Goal: Task Accomplishment & Management: Complete application form

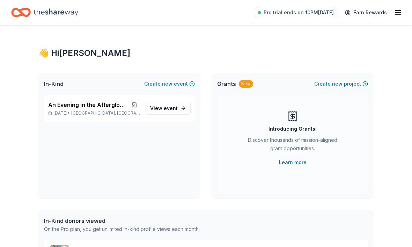
click at [243, 84] on div "New" at bounding box center [246, 84] width 14 height 8
click at [345, 83] on button "Create new project" at bounding box center [341, 84] width 54 height 8
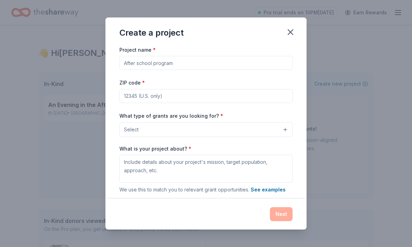
click at [285, 130] on button "Select" at bounding box center [205, 129] width 173 height 15
click at [288, 33] on icon "button" at bounding box center [290, 32] width 10 height 10
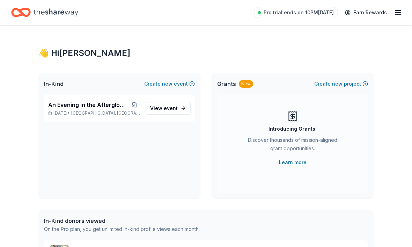
click at [171, 110] on span "event" at bounding box center [171, 108] width 14 height 6
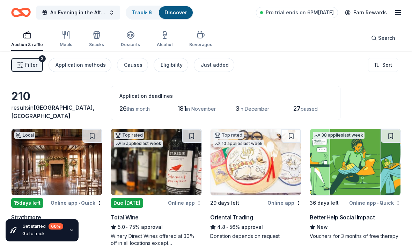
click at [27, 65] on span "Filter" at bounding box center [31, 65] width 12 height 8
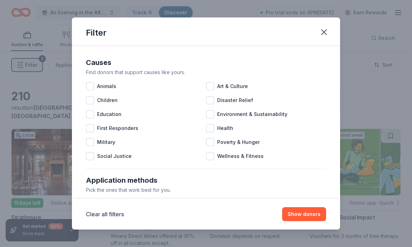
click at [330, 30] on button "button" at bounding box center [323, 31] width 15 height 15
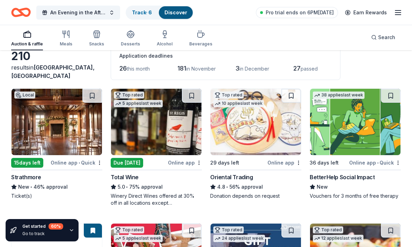
scroll to position [38, 0]
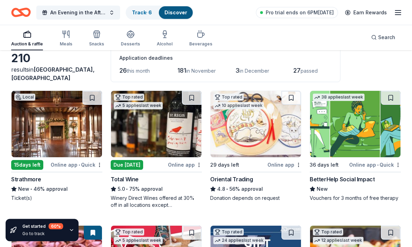
click at [363, 121] on img at bounding box center [355, 124] width 90 height 66
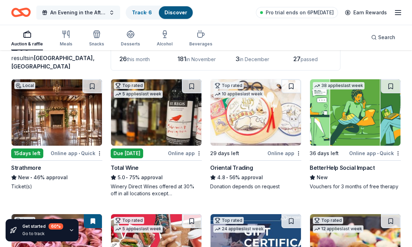
click at [98, 12] on span "An Evening in the Afterglow-Fall Gala" at bounding box center [78, 12] width 56 height 8
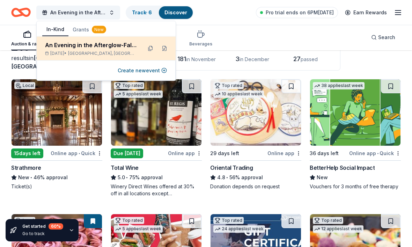
click at [98, 51] on span "Baltimore, MD" at bounding box center [102, 54] width 68 height 6
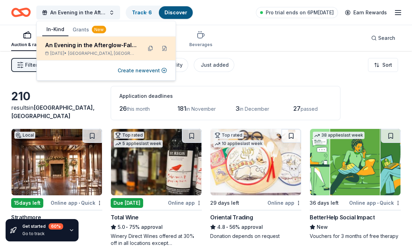
click at [144, 50] on div "An Evening in the Afterglow-Fall Gala Dec 06, 2025 • Baltimore, MD" at bounding box center [106, 49] width 139 height 24
click at [148, 49] on button at bounding box center [150, 48] width 11 height 11
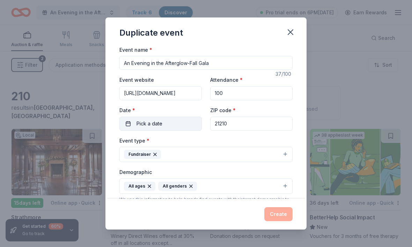
click at [171, 125] on button "Pick a date" at bounding box center [160, 124] width 82 height 14
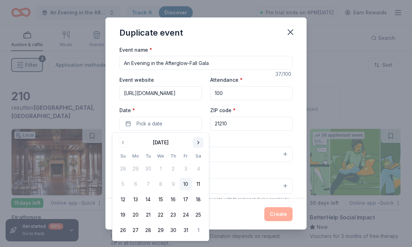
click at [196, 140] on button "Go to next month" at bounding box center [198, 142] width 10 height 10
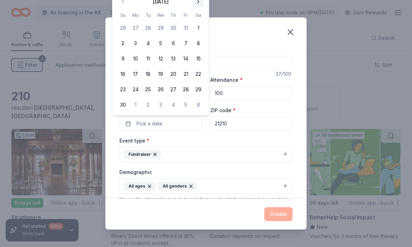
click at [200, 2] on button "Go to next month" at bounding box center [198, 2] width 10 height 10
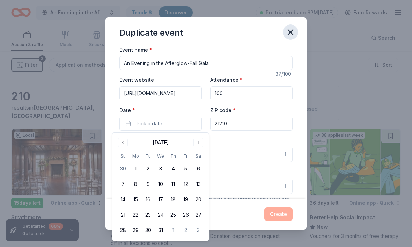
click at [293, 33] on icon "button" at bounding box center [290, 32] width 10 height 10
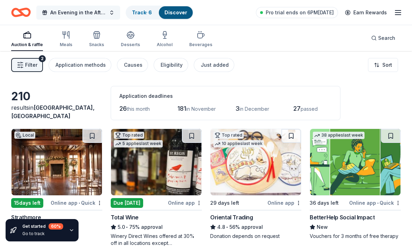
click at [66, 13] on span "An Evening in the Afterglow-Fall Gala" at bounding box center [78, 12] width 56 height 8
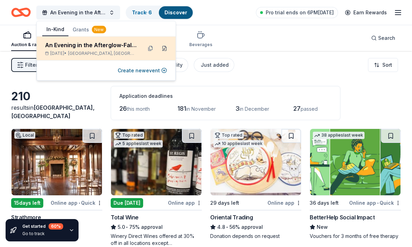
click at [166, 47] on button at bounding box center [164, 48] width 11 height 11
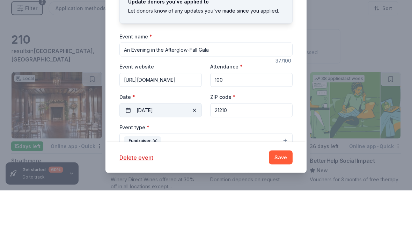
click at [149, 106] on div "Event name * An Evening in the Afterglow-Fall Gala 37 /100 Event website https:…" at bounding box center [205, 251] width 173 height 324
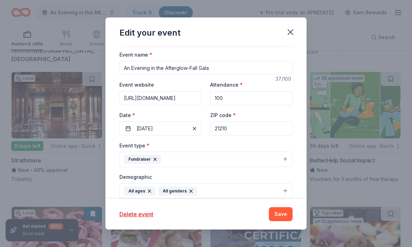
scroll to position [57, 0]
click at [228, 128] on input "21210" at bounding box center [251, 128] width 82 height 14
type input "21212"
click at [277, 216] on button "Save" at bounding box center [281, 214] width 24 height 14
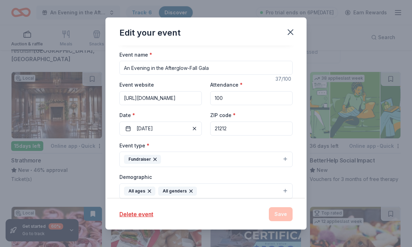
scroll to position [0, 0]
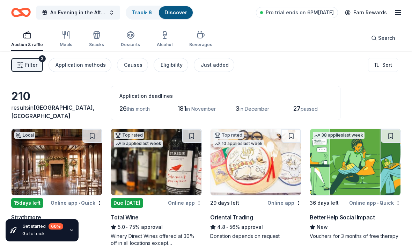
click at [334, 153] on img at bounding box center [355, 162] width 90 height 66
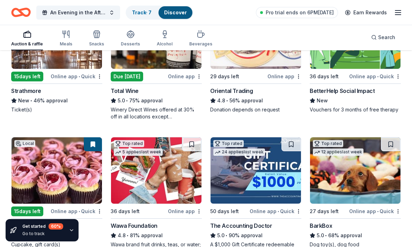
scroll to position [138, 0]
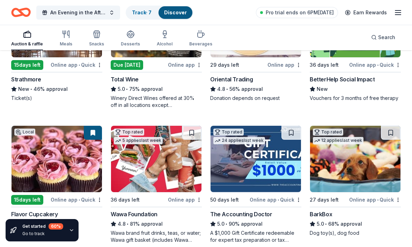
click at [253, 151] on img at bounding box center [255, 159] width 90 height 66
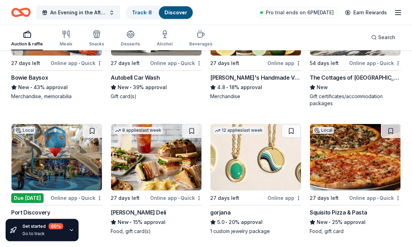
scroll to position [1479, 0]
click at [68, 165] on img at bounding box center [57, 157] width 90 height 66
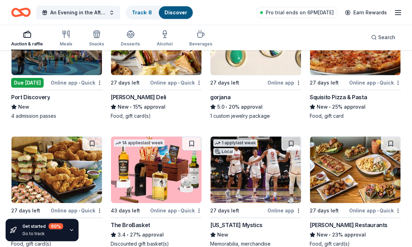
scroll to position [1596, 0]
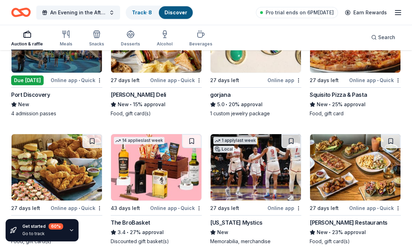
click at [69, 182] on img at bounding box center [57, 167] width 90 height 66
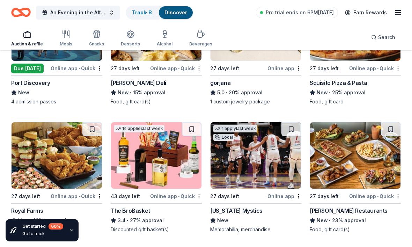
click at [351, 158] on img at bounding box center [355, 155] width 90 height 66
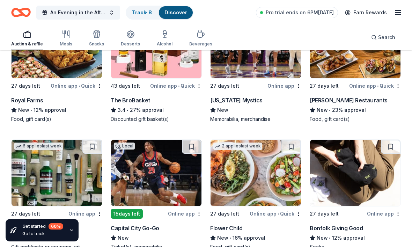
scroll to position [1722, 0]
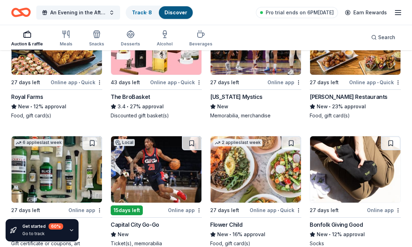
click at [70, 178] on img at bounding box center [57, 169] width 90 height 66
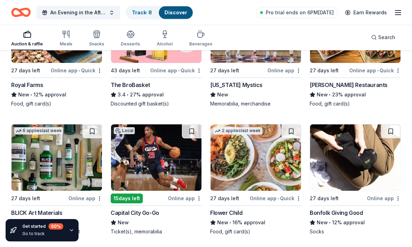
click at [160, 174] on img at bounding box center [156, 157] width 90 height 66
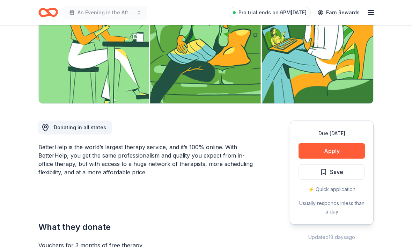
scroll to position [108, 0]
click at [338, 148] on button "Apply" at bounding box center [331, 150] width 66 height 15
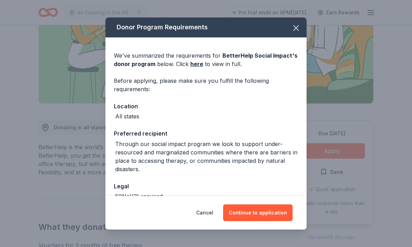
click at [262, 211] on button "Continue to application" at bounding box center [257, 212] width 69 height 17
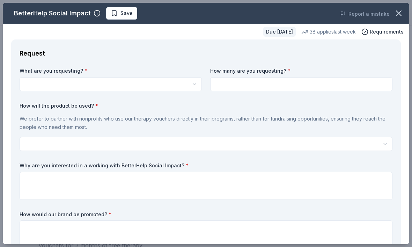
click at [193, 82] on icon "button" at bounding box center [194, 84] width 6 height 6
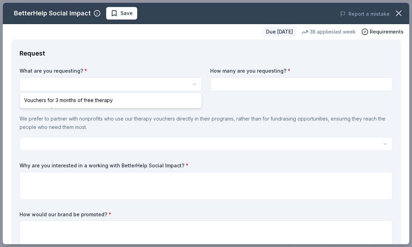
scroll to position [0, 0]
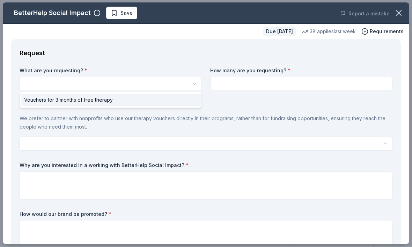
click at [182, 97] on div "Vouchers for 3 months of free therapy" at bounding box center [110, 100] width 179 height 13
select select "Vouchers for 3 months of free therapy"
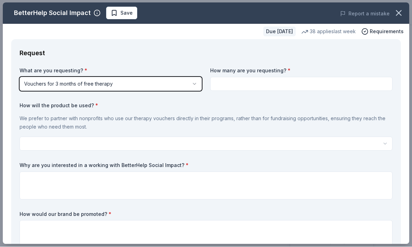
scroll to position [0, 0]
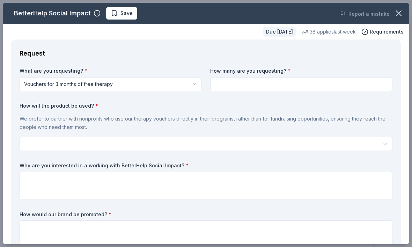
click at [218, 81] on input at bounding box center [301, 84] width 182 height 14
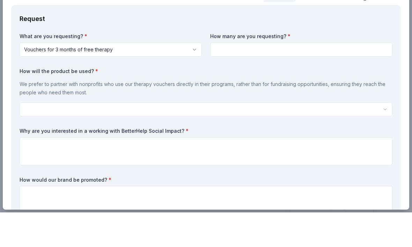
scroll to position [35, 0]
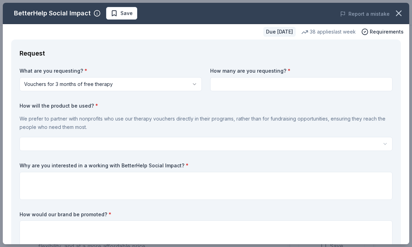
click at [242, 84] on input at bounding box center [301, 84] width 182 height 14
type input "3"
click at [225, 84] on input "3" at bounding box center [301, 84] width 182 height 14
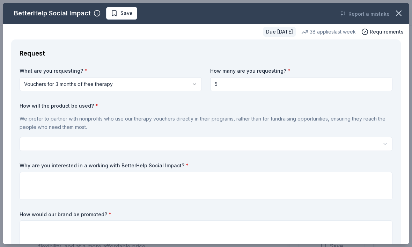
type input "5"
click at [385, 179] on html "An Evening in the Afterglow-Fall Gala Pro trial ends on 6PM, 10/16 Earn Rewards…" at bounding box center [206, 88] width 412 height 247
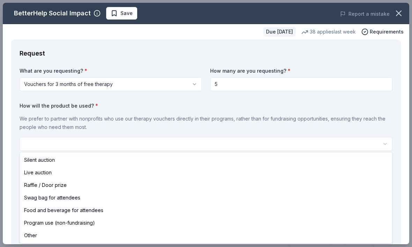
scroll to position [0, 0]
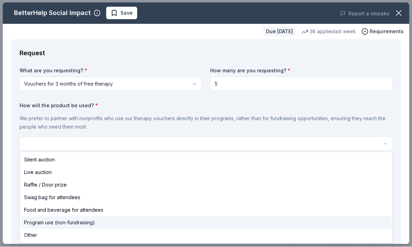
select select "programUse"
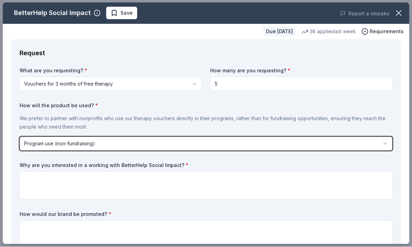
scroll to position [0, 0]
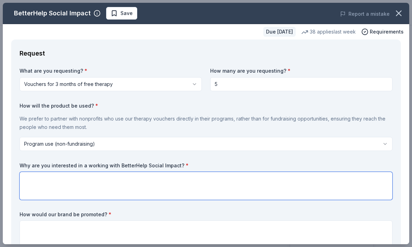
click at [126, 185] on body "An Evening in the Afterglow-Fall Gala Save Apply Due in 36 days Share BetterHel…" at bounding box center [206, 123] width 412 height 247
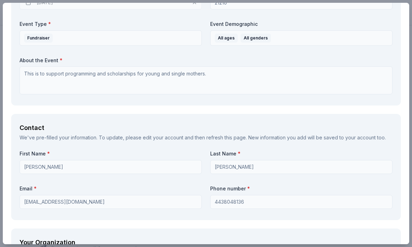
scroll to position [453, 0]
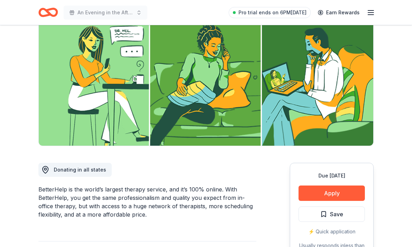
scroll to position [70, 0]
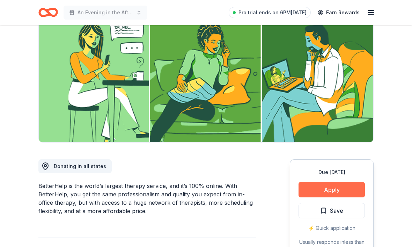
click at [335, 188] on button "Apply" at bounding box center [331, 189] width 66 height 15
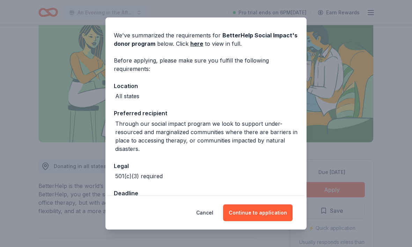
scroll to position [20, 0]
click at [264, 221] on button "Continue to application" at bounding box center [257, 212] width 69 height 17
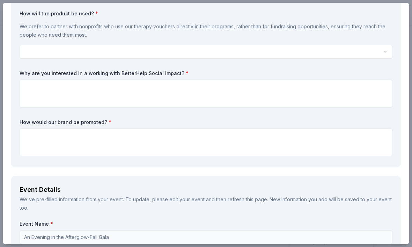
scroll to position [136, 0]
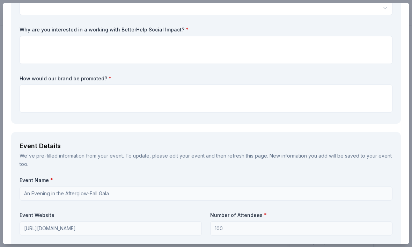
click at [156, 157] on div "We've pre-filled information from your event. To update, please edit your event…" at bounding box center [206, 159] width 373 height 17
click at [140, 156] on div "We've pre-filled information from your event. To update, please edit your event…" at bounding box center [206, 159] width 373 height 17
click at [167, 156] on div "We've pre-filled information from your event. To update, please edit your event…" at bounding box center [206, 159] width 373 height 17
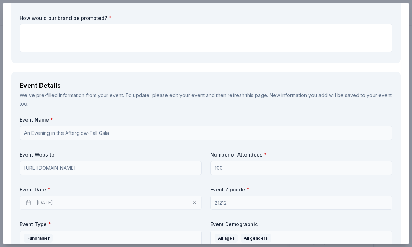
scroll to position [197, 0]
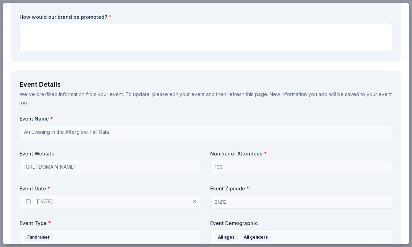
click at [195, 200] on div "[DATE]" at bounding box center [111, 201] width 182 height 14
click at [30, 200] on div "[DATE]" at bounding box center [111, 201] width 182 height 14
click at [27, 198] on div "[DATE]" at bounding box center [111, 201] width 182 height 14
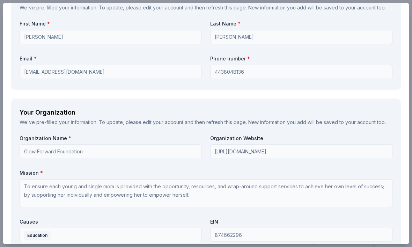
scroll to position [526, 0]
click at [121, 120] on div "We've pre-filled your information. To update, please edit your account and then…" at bounding box center [206, 122] width 373 height 8
click at [147, 119] on link "edit your account" at bounding box center [163, 122] width 40 height 6
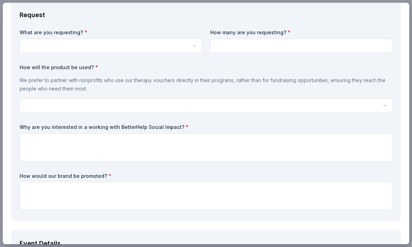
scroll to position [32, 0]
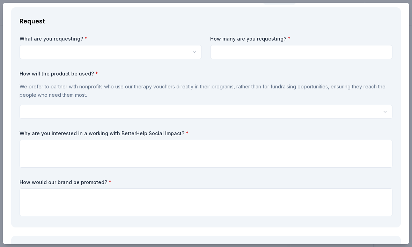
click at [196, 135] on html "An Evening in the Afterglow-Fall Gala Pro trial ends on 6PM[DATE] Earn Rewards …" at bounding box center [206, 41] width 412 height 247
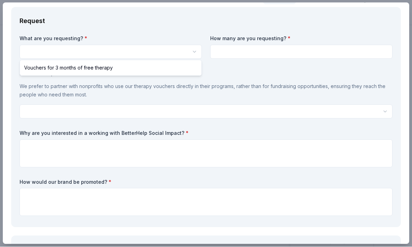
select select "Vouchers for 3 months of free therapy"
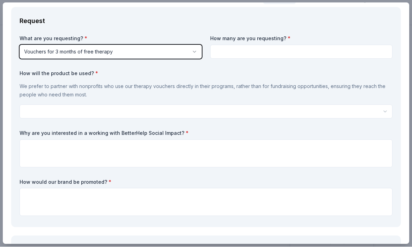
scroll to position [0, 0]
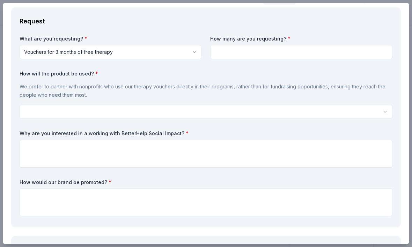
click at [213, 52] on input at bounding box center [301, 52] width 182 height 14
type input "5"
click at [199, 72] on label "How will the product be used? *" at bounding box center [206, 73] width 373 height 7
click at [75, 115] on html "An Evening in the Afterglow-Fall Gala Save Apply Due [DATE] Share BetterHelp So…" at bounding box center [206, 123] width 412 height 247
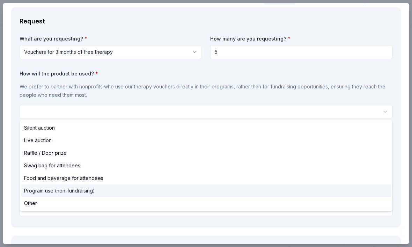
select select "programUse"
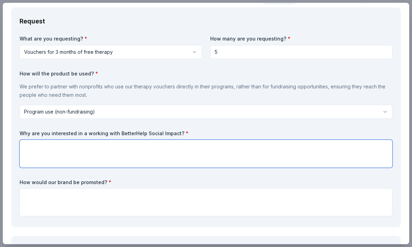
click at [30, 145] on textarea at bounding box center [206, 154] width 373 height 28
click at [24, 144] on textarea at bounding box center [206, 154] width 373 height 28
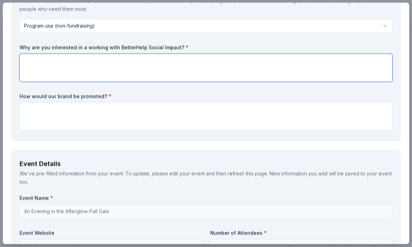
scroll to position [116, 0]
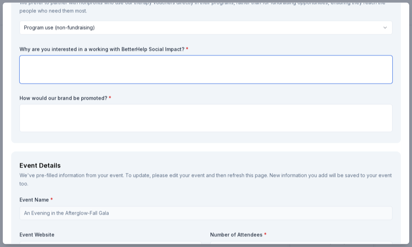
paste textarea "By supporting their mental well-being, we’re not only helping individual moms, …"
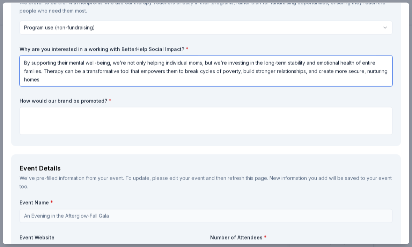
drag, startPoint x: 68, startPoint y: 62, endPoint x: 57, endPoint y: 61, distance: 11.2
click at [57, 61] on textarea "By supporting their mental well-being, we’re not only helping individual moms, …" at bounding box center [206, 71] width 373 height 31
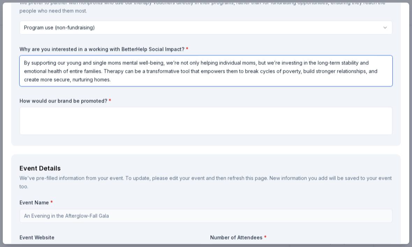
click at [118, 78] on textarea "By supporting our young and single moms mental well-being, we’re not only helpi…" at bounding box center [206, 71] width 373 height 31
click at [26, 60] on textarea "By supporting our young and single moms mental well-being, we’re not only helpi…" at bounding box center [206, 71] width 373 height 31
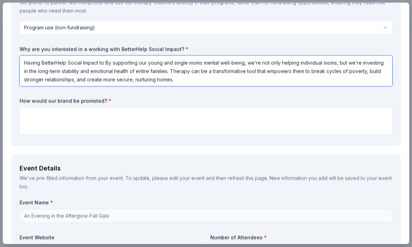
click at [115, 61] on textarea "Having BetterHelp Social Impact to By supporting our young and single moms ment…" at bounding box center [206, 71] width 373 height 31
click at [133, 61] on textarea "Having BetterHelp Social Impact to supporting our young and single moms mental …" at bounding box center [206, 71] width 373 height 31
click at [249, 61] on textarea "Having BetterHelp Social Impact to support our young and single moms mental wel…" at bounding box center [206, 71] width 373 height 31
click at [286, 63] on textarea "Having BetterHelp Social Impact to support our young and single moms mental wel…" at bounding box center [206, 71] width 373 height 31
click at [341, 61] on textarea "Having BetterHelp Social Impact to support our young and single moms mental wel…" at bounding box center [206, 71] width 373 height 31
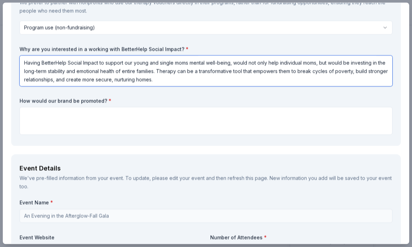
click at [344, 61] on textarea "Having BetterHelp Social Impact to support our young and single moms mental wel…" at bounding box center [206, 71] width 373 height 31
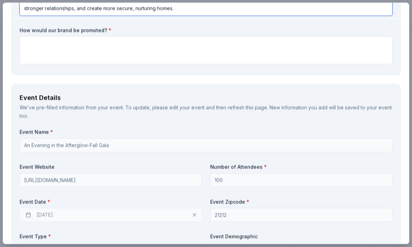
scroll to position [186, 0]
type textarea "Having BetterHelp Social Impact to support our young and single moms mental wel…"
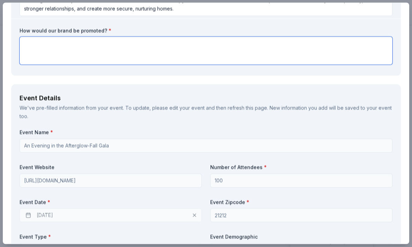
click at [39, 43] on textarea at bounding box center [206, 51] width 373 height 28
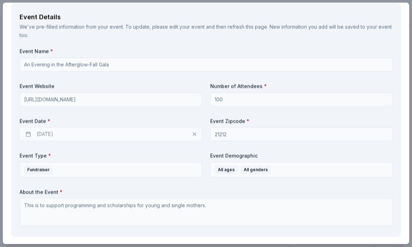
scroll to position [265, 0]
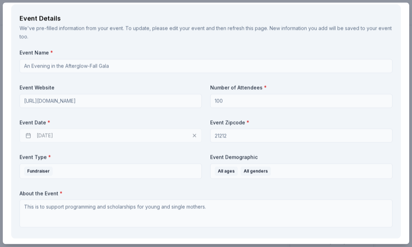
click at [139, 28] on div "We've pre-filled information from your event. To update, please edit your event…" at bounding box center [206, 32] width 373 height 17
click at [172, 28] on div "We've pre-filled information from your event. To update, please edit your event…" at bounding box center [206, 32] width 373 height 17
click at [173, 27] on div "We've pre-filled information from your event. To update, please edit your event…" at bounding box center [206, 32] width 373 height 17
click at [172, 27] on div "We've pre-filled information from your event. To update, please edit your event…" at bounding box center [206, 32] width 373 height 17
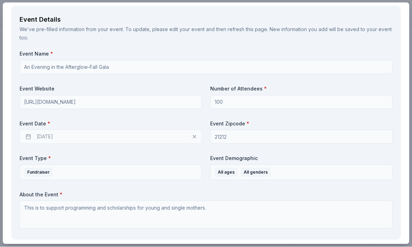
scroll to position [0, 0]
click at [194, 135] on div "[DATE]" at bounding box center [111, 137] width 182 height 14
click at [47, 134] on div "[DATE]" at bounding box center [111, 137] width 182 height 14
click at [38, 136] on div "[DATE]" at bounding box center [111, 137] width 182 height 14
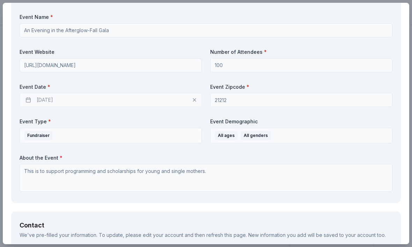
scroll to position [303, 0]
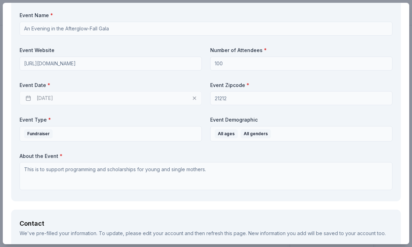
click at [144, 230] on link "edit your account" at bounding box center [163, 233] width 40 height 6
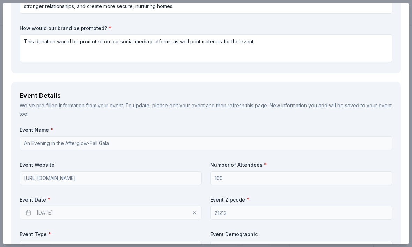
scroll to position [189, 0]
click at [173, 104] on div "We've pre-filled information from your event. To update, please edit your event…" at bounding box center [206, 109] width 373 height 17
click at [181, 105] on div "We've pre-filled information from your event. To update, please edit your event…" at bounding box center [206, 109] width 373 height 17
click at [161, 105] on div "We've pre-filled information from your event. To update, please edit your event…" at bounding box center [206, 109] width 373 height 17
click at [144, 106] on div "We've pre-filled information from your event. To update, please edit your event…" at bounding box center [206, 109] width 373 height 17
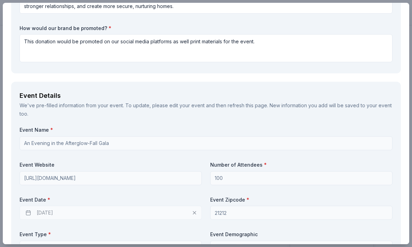
click at [210, 106] on div "We've pre-filled information from your event. To update, please edit your event…" at bounding box center [206, 109] width 373 height 17
click at [162, 105] on div "We've pre-filled information from your event. To update, please edit your event…" at bounding box center [206, 109] width 373 height 17
click at [153, 105] on div "We've pre-filled information from your event. To update, please edit your event…" at bounding box center [206, 109] width 373 height 17
click at [138, 104] on div "We've pre-filled information from your event. To update, please edit your event…" at bounding box center [206, 109] width 373 height 17
click at [130, 103] on div "We've pre-filled information from your event. To update, please edit your event…" at bounding box center [206, 109] width 373 height 17
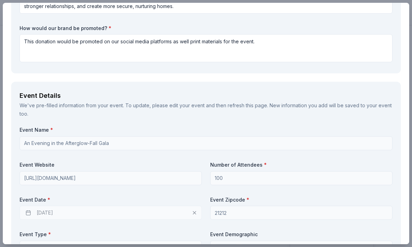
click at [139, 104] on div "We've pre-filled information from your event. To update, please edit your event…" at bounding box center [206, 109] width 373 height 17
click at [155, 105] on div "We've pre-filled information from your event. To update, please edit your event…" at bounding box center [206, 109] width 373 height 17
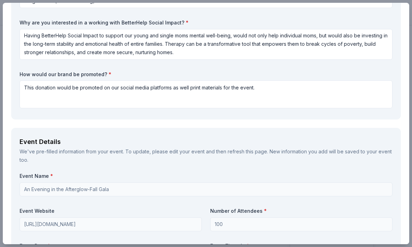
scroll to position [144, 0]
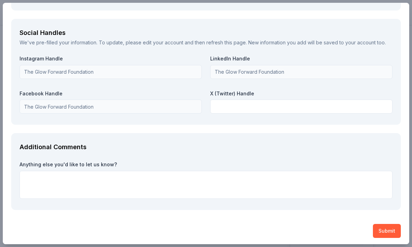
scroll to position [822, 0]
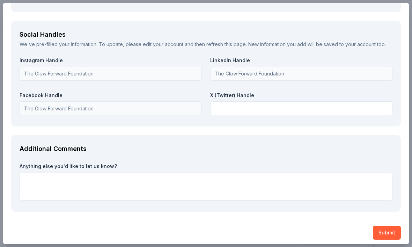
type textarea "This donation would be promoted on our social media platforms, newsletter as we…"
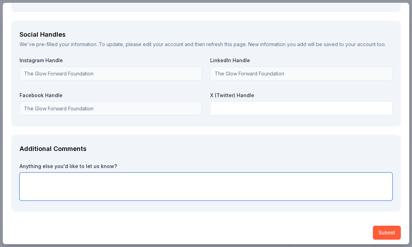
click at [162, 176] on textarea at bounding box center [206, 186] width 373 height 28
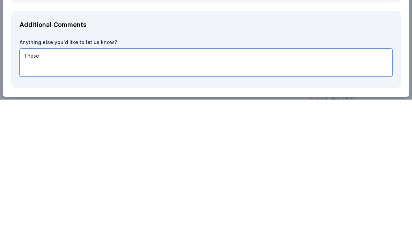
scroll to position [58, 0]
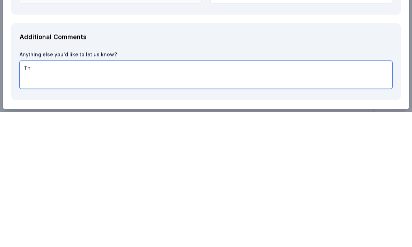
type textarea "T"
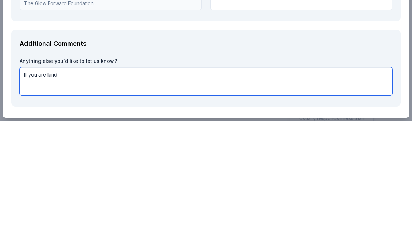
scroll to position [798, 0]
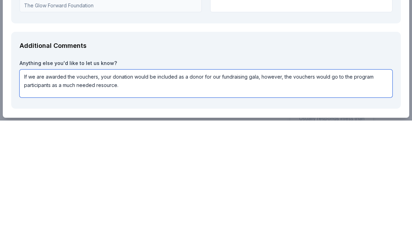
click at [189, 196] on textarea "If we are awarded the vouchers, your donation would be included as a donor for …" at bounding box center [206, 210] width 373 height 28
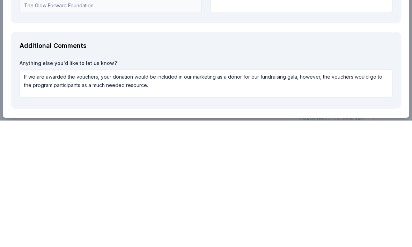
scroll to position [193, 0]
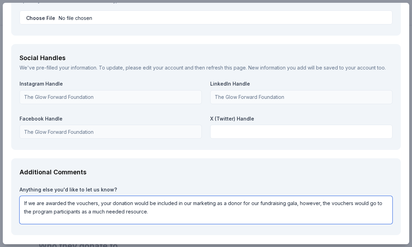
type textarea "If we are awarded the vouchers, your donation would be included in our marketin…"
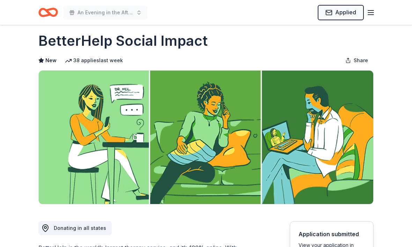
scroll to position [0, 0]
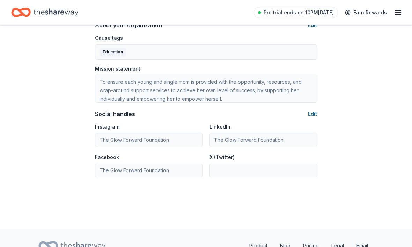
scroll to position [369, 0]
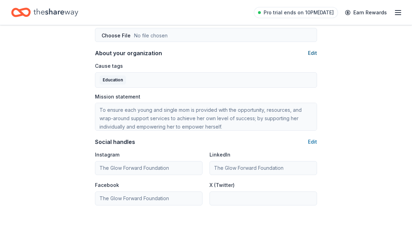
click at [312, 55] on button "Edit" at bounding box center [312, 53] width 9 height 8
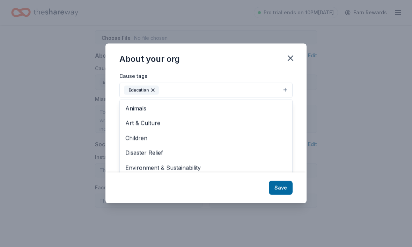
scroll to position [367, 0]
click at [285, 98] on button "Education" at bounding box center [205, 89] width 173 height 15
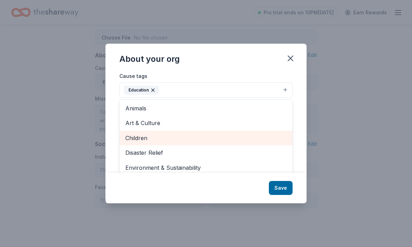
click at [143, 142] on span "Children" at bounding box center [205, 137] width 161 height 9
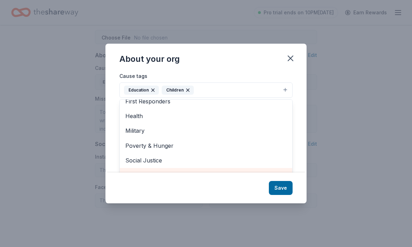
scroll to position [9, 0]
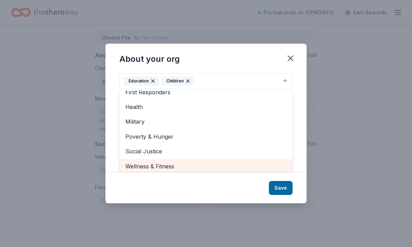
click at [197, 173] on div "Wellness & Fitness" at bounding box center [206, 166] width 172 height 15
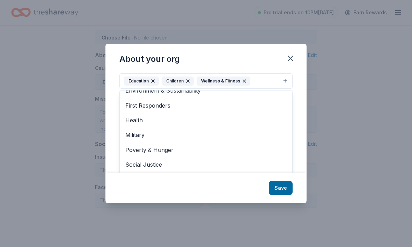
scroll to position [52, 0]
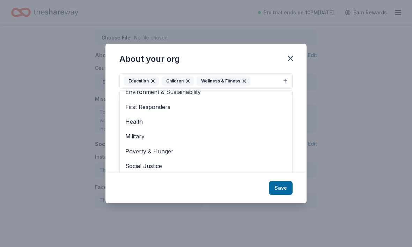
click at [284, 202] on div "About your org Cause tags Education Children Wellness & Fitness Animals Art & C…" at bounding box center [205, 123] width 201 height 159
click at [279, 198] on div "About your org Cause tags Education Children Wellness & Fitness Animals Art & C…" at bounding box center [205, 123] width 201 height 159
click at [280, 201] on div "About your org Cause tags Education Children Wellness & Fitness Animals Art & C…" at bounding box center [205, 123] width 201 height 159
click at [290, 68] on div "About your org Cause tags Education Children Wellness & Fitness Animals Art & C…" at bounding box center [205, 123] width 201 height 159
click at [290, 70] on div "About your org Cause tags Education Children Wellness & Fitness Animals Art & C…" at bounding box center [205, 123] width 201 height 159
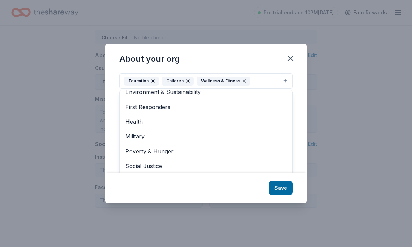
click at [290, 69] on div "About your org Cause tags Education Children Wellness & Fitness Animals Art & C…" at bounding box center [205, 123] width 201 height 159
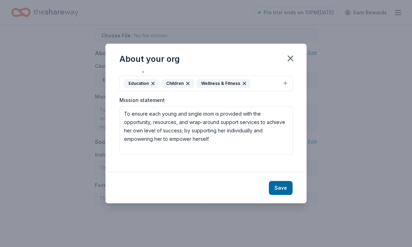
scroll to position [0, 0]
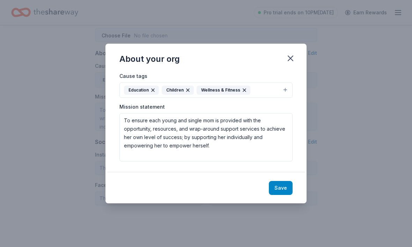
click at [280, 195] on button "Save" at bounding box center [281, 188] width 24 height 14
click at [280, 201] on div "Save" at bounding box center [205, 187] width 201 height 31
click at [282, 202] on div "Save" at bounding box center [205, 187] width 201 height 31
click at [294, 63] on icon "button" at bounding box center [290, 58] width 10 height 10
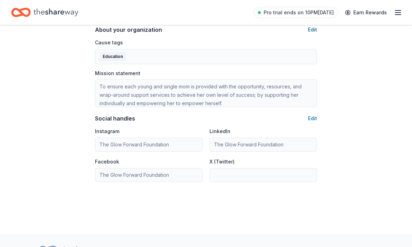
click at [311, 32] on button "Edit" at bounding box center [312, 29] width 9 height 8
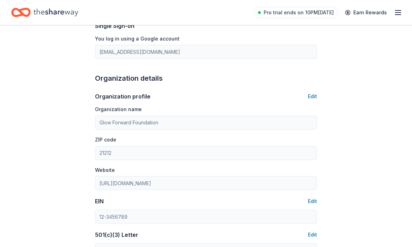
scroll to position [154, 0]
click at [311, 98] on button "Edit" at bounding box center [312, 96] width 9 height 8
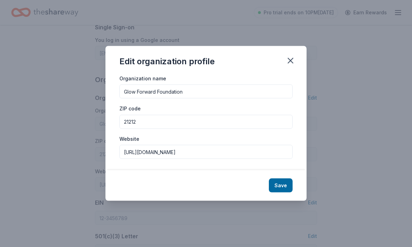
scroll to position [152, 0]
click at [283, 192] on button "Save" at bounding box center [281, 185] width 24 height 14
click at [287, 199] on div "Save" at bounding box center [205, 185] width 201 height 31
click at [288, 66] on icon "button" at bounding box center [290, 61] width 10 height 10
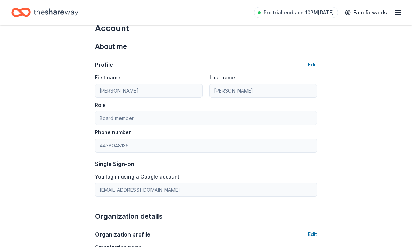
scroll to position [19, 0]
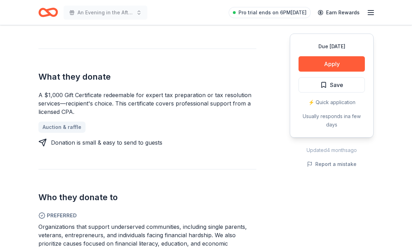
scroll to position [274, 0]
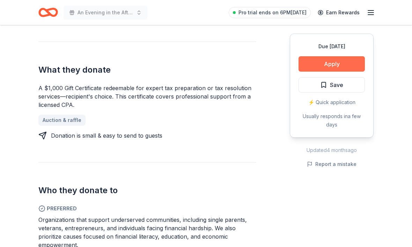
click at [326, 65] on button "Apply" at bounding box center [331, 63] width 66 height 15
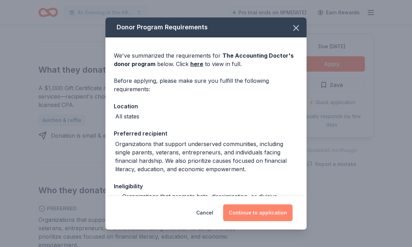
click at [262, 221] on button "Continue to application" at bounding box center [257, 212] width 69 height 17
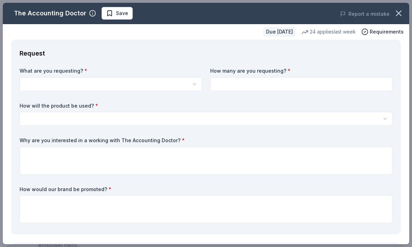
scroll to position [0, 0]
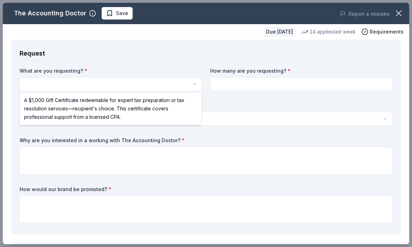
click at [193, 246] on html "An Evening in the Afterglow-Fall Gala Pro trial ends on 6PM[DATE] Earn Rewards …" at bounding box center [206, 123] width 412 height 247
click at [194, 85] on html "An Evening in the Afterglow-Fall Gala Save Apply Due [DATE] Share The Accountin…" at bounding box center [206, 123] width 412 height 247
select select "A $1,000 Gift Certificate redeemable for expert tax preparation or tax resoluti…"
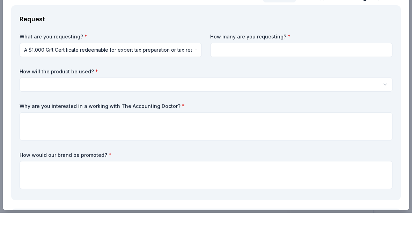
click at [229, 83] on div "What are you requesting? * A $1,000 Gift Certificate redeemable for expert tax …" at bounding box center [206, 146] width 373 height 158
type input "5"
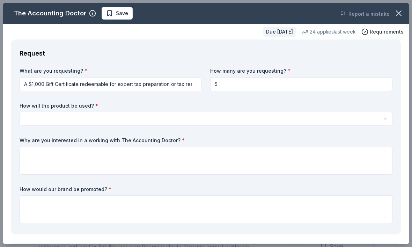
click at [267, 81] on input "5" at bounding box center [301, 84] width 182 height 14
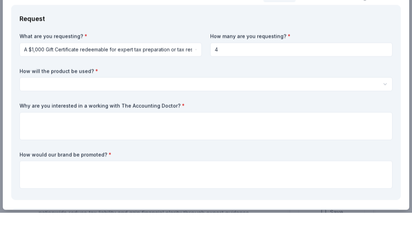
scroll to position [68, 0]
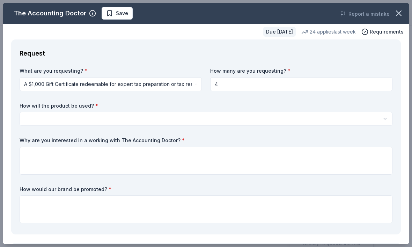
type input "4"
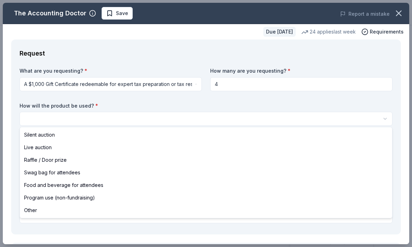
click at [228, 186] on body "An Evening in the Afterglow-Fall Gala Pro trial ends on 6PM[DATE] Earn Rewards …" at bounding box center [206, 123] width 412 height 247
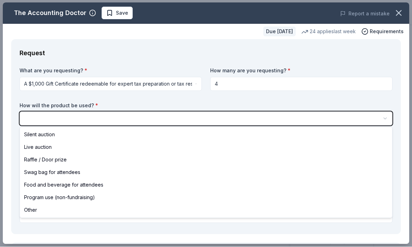
click at [219, 83] on html "An Evening in the Afterglow-Fall Gala Save Apply Due [DATE] Share The Accountin…" at bounding box center [206, 123] width 412 height 247
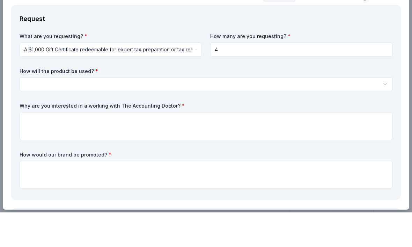
click at [258, 77] on input "4" at bounding box center [301, 84] width 182 height 14
type input "2"
click at [236, 119] on body "An Evening in the Afterglow-Fall Gala Pro trial ends on 6PM[DATE] Earn Rewards …" at bounding box center [206, 123] width 412 height 247
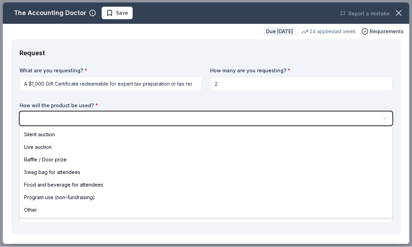
click at [220, 83] on html "An Evening in the Afterglow-Fall Gala Save Apply Due [DATE] Share The Accountin…" at bounding box center [206, 123] width 412 height 247
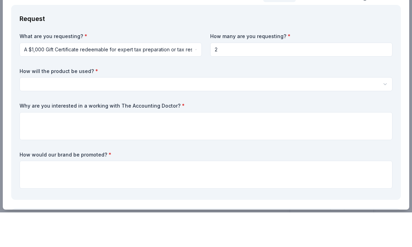
click at [247, 77] on input "2" at bounding box center [301, 84] width 182 height 14
type input "2"
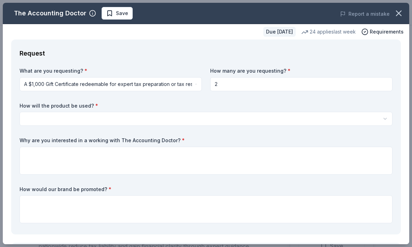
click at [229, 154] on body "An Evening in the Afterglow-Fall Gala Pro trial ends on 6PM[DATE] Earn Rewards …" at bounding box center [206, 88] width 412 height 247
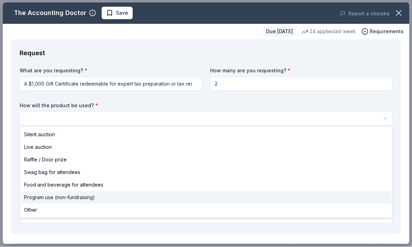
select select "programUse"
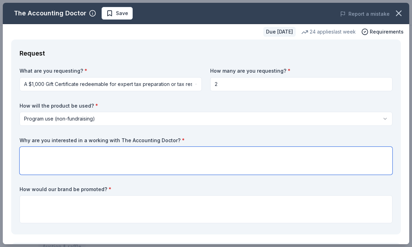
scroll to position [147, 0]
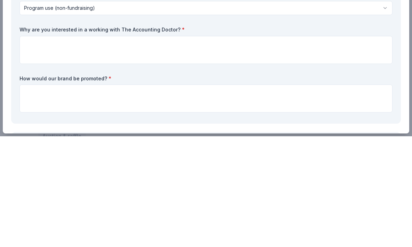
scroll to position [258, 0]
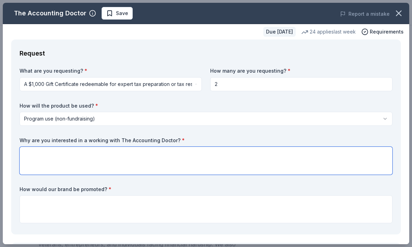
click at [30, 153] on textarea at bounding box center [206, 160] width 373 height 28
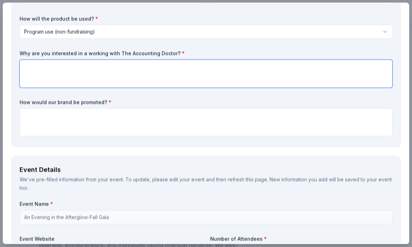
scroll to position [87, 0]
paste textarea "Young single moms often face significant financial challenges while trying to b…"
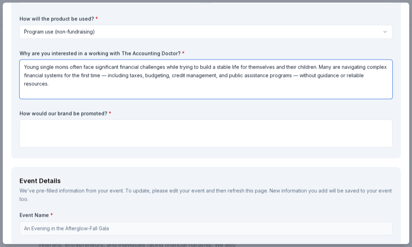
click at [41, 66] on textarea "Young single moms often face significant financial challenges while trying to b…" at bounding box center [206, 79] width 373 height 39
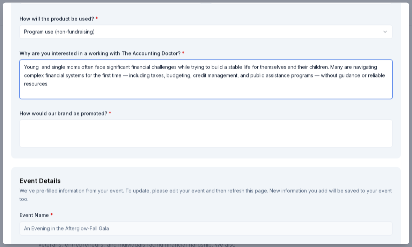
click at [323, 74] on textarea "Young and single moms often face significant financial challenges while trying …" at bounding box center [206, 79] width 373 height 39
click at [55, 82] on textarea "Young and single moms often face significant financial challenges while trying …" at bounding box center [206, 79] width 373 height 39
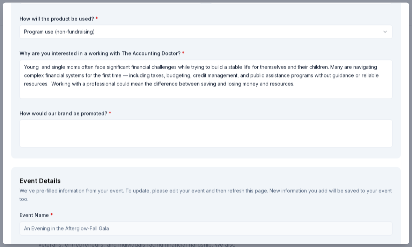
scroll to position [258, 0]
type textarea "Young and single moms often face significant financial challenges while trying …"
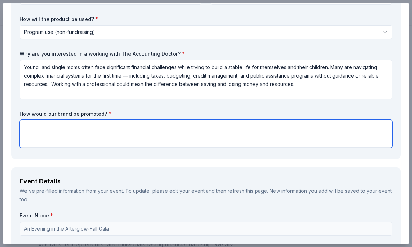
scroll to position [257, 0]
click at [68, 126] on textarea at bounding box center [206, 134] width 373 height 28
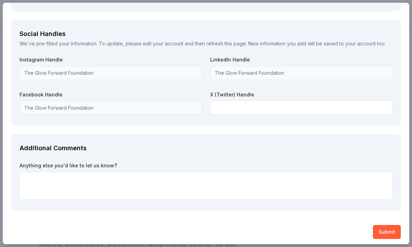
scroll to position [805, 0]
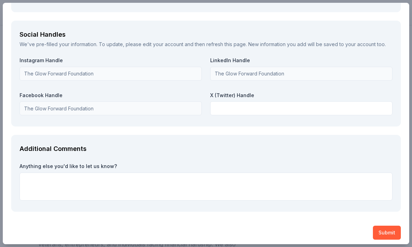
type textarea "Your brand would be promoted on our social media platforms, monthly newsletter,…"
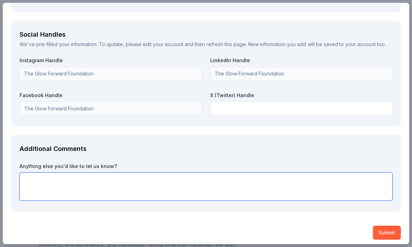
scroll to position [257, 0]
click at [93, 175] on textarea at bounding box center [206, 186] width 373 height 28
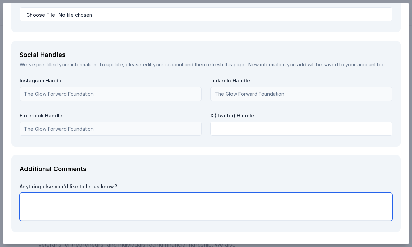
scroll to position [782, 0]
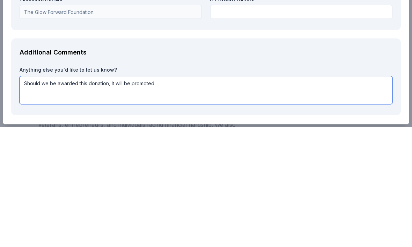
click at [129, 196] on textarea "Should we be awarded this donation, it will be promoted" at bounding box center [206, 210] width 373 height 28
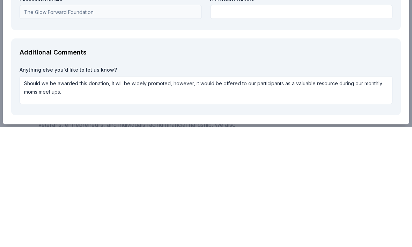
scroll to position [377, 0]
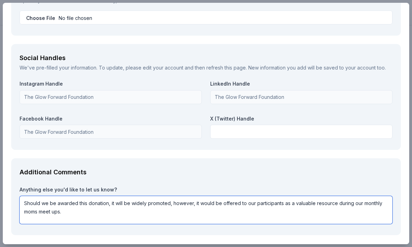
click at [110, 199] on textarea "Should we be awarded this donation, it will be widely promoted, however, it wou…" at bounding box center [206, 210] width 373 height 28
drag, startPoint x: 26, startPoint y: 199, endPoint x: 39, endPoint y: 204, distance: 14.3
click at [39, 204] on textarea "Should we be awarded this donation, it will be widely promoted, however, it wou…" at bounding box center [206, 210] width 373 height 28
drag, startPoint x: 25, startPoint y: 199, endPoint x: 37, endPoint y: 202, distance: 12.9
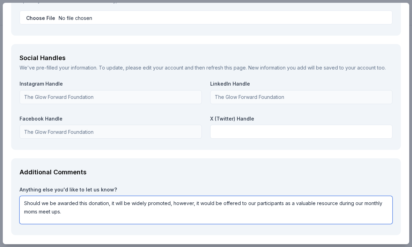
click at [37, 202] on textarea "Should we be awarded this donation, it will be widely promoted, however, it wou…" at bounding box center [206, 210] width 373 height 28
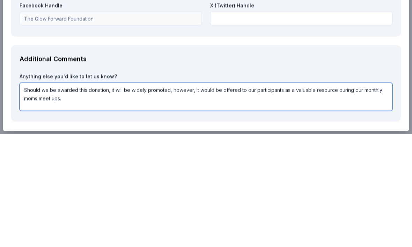
drag, startPoint x: 23, startPoint y: 87, endPoint x: 80, endPoint y: 95, distance: 56.7
click at [80, 196] on textarea "Should we be awarded this donation, it will be widely promoted, however, it wou…" at bounding box center [206, 210] width 373 height 28
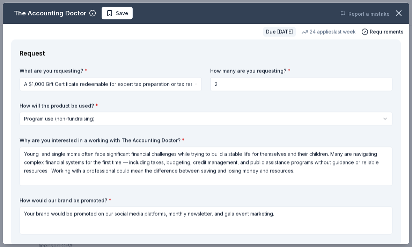
scroll to position [134, 0]
type textarea "Should we be awarded this donation, it will be widely promoted, however, it wou…"
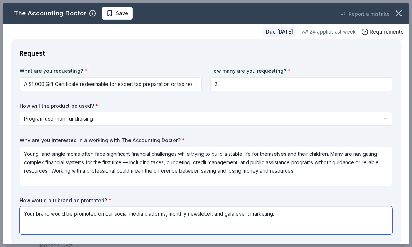
scroll to position [133, 0]
drag, startPoint x: 112, startPoint y: 212, endPoint x: 92, endPoint y: 211, distance: 20.3
click at [92, 211] on textarea "Your brand would be promoted on our social media platforms, monthly newsletter,…" at bounding box center [206, 220] width 373 height 28
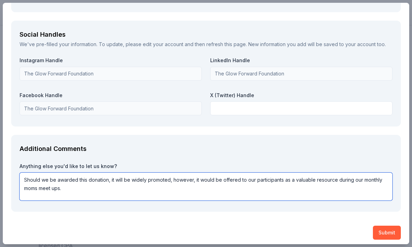
drag, startPoint x: 110, startPoint y: 175, endPoint x: 104, endPoint y: 175, distance: 5.2
click at [104, 175] on textarea "Should we be awarded this donation, it will be widely promoted, however, it wou…" at bounding box center [206, 186] width 373 height 28
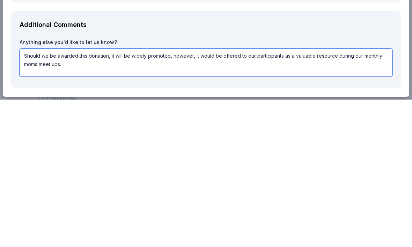
scroll to position [238, 0]
drag, startPoint x: 109, startPoint y: 52, endPoint x: 21, endPoint y: 51, distance: 87.9
click at [21, 196] on textarea "Should we be awarded this donation, it will be widely promoted, however, it wou…" at bounding box center [206, 210] width 373 height 28
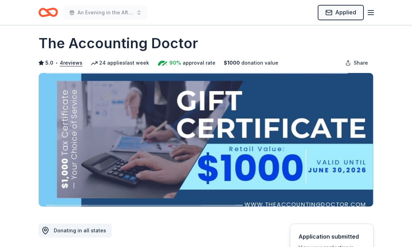
scroll to position [7, 0]
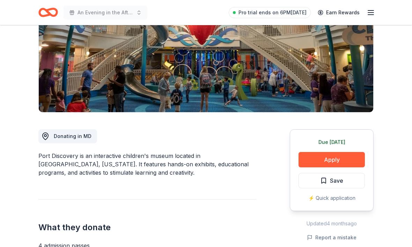
scroll to position [107, 0]
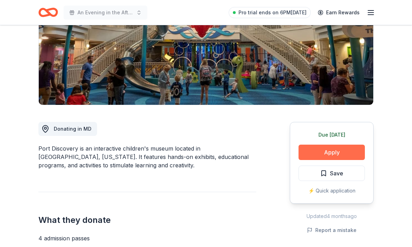
click at [336, 150] on button "Apply" at bounding box center [331, 151] width 66 height 15
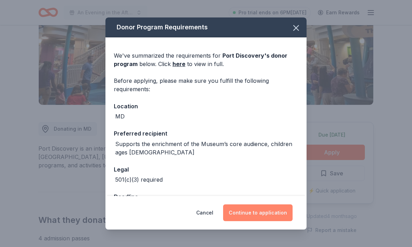
click at [268, 221] on button "Continue to application" at bounding box center [257, 212] width 69 height 17
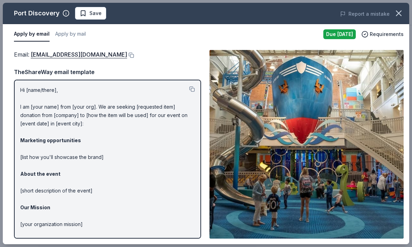
scroll to position [182, 0]
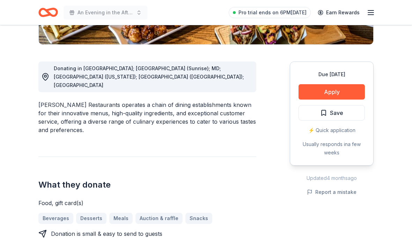
scroll to position [40, 0]
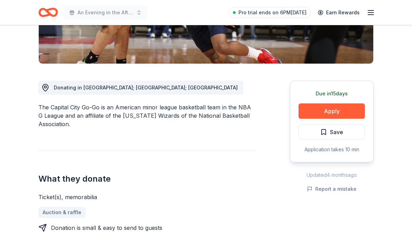
scroll to position [149, 0]
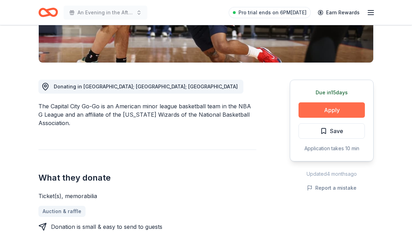
click at [329, 113] on button "Apply" at bounding box center [331, 110] width 66 height 15
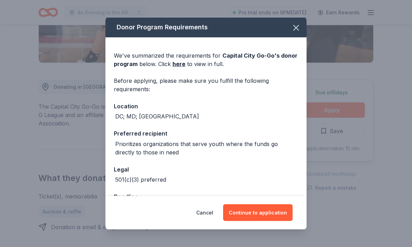
scroll to position [149, 0]
click at [258, 221] on button "Continue to application" at bounding box center [257, 212] width 69 height 17
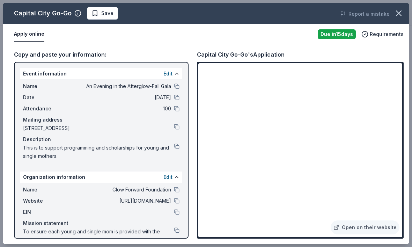
scroll to position [149, 0]
